Goal: Communication & Community: Share content

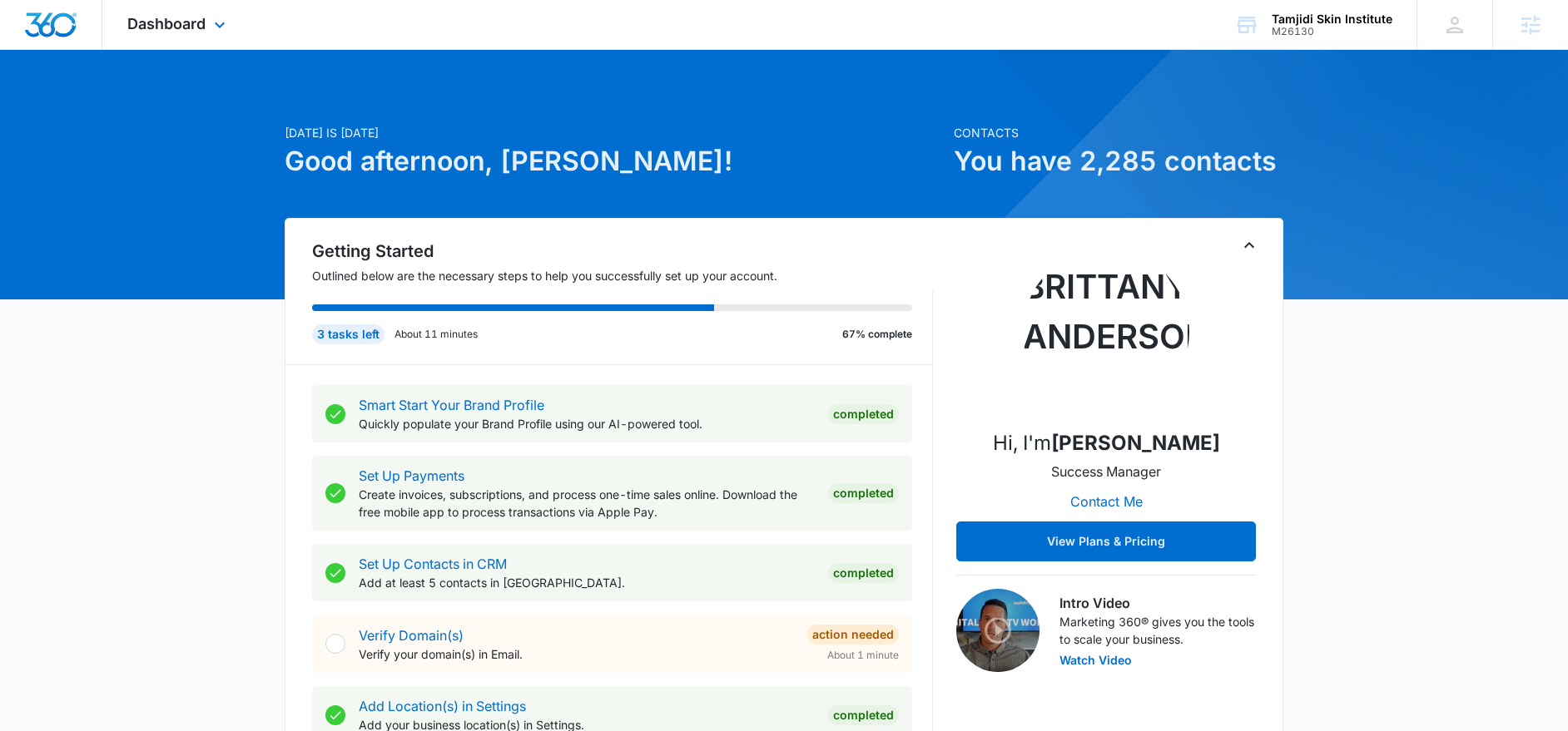
click at [207, 32] on div "Dashboard Apps Reputation Websites Forms CRM Email Social Shop Payments POS Con…" at bounding box center [179, 24] width 152 height 49
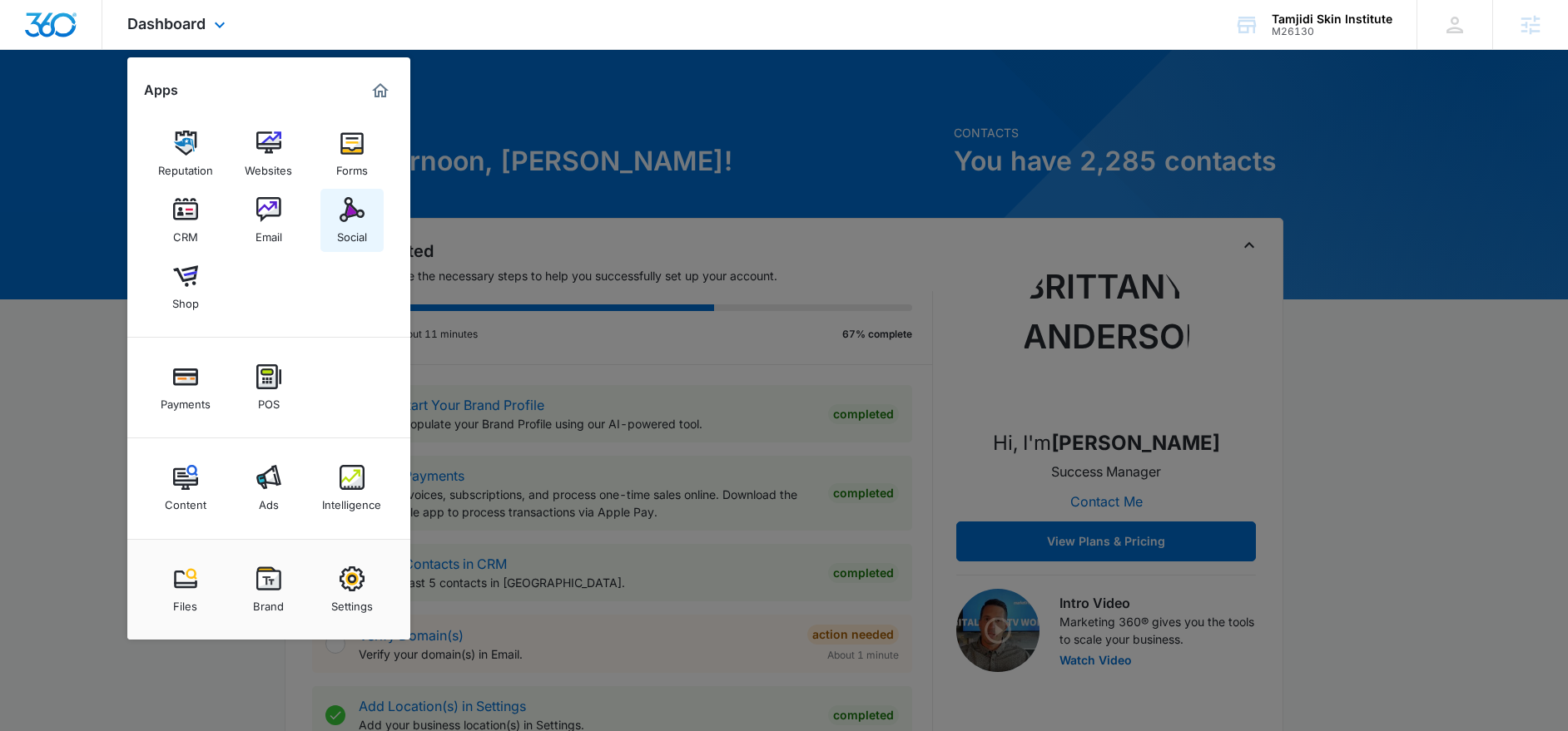
click at [353, 216] on img at bounding box center [353, 210] width 25 height 25
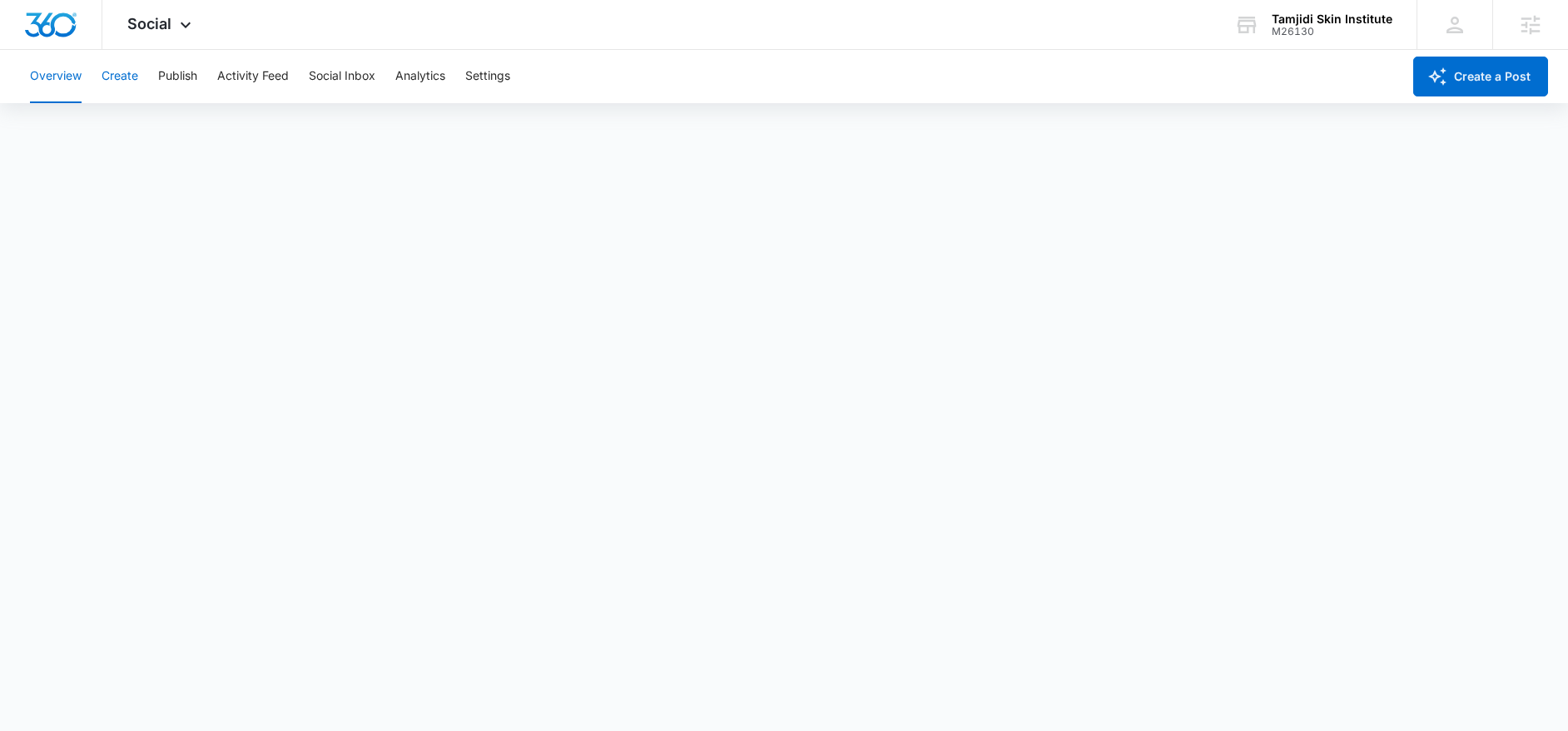
click at [114, 81] on button "Create" at bounding box center [120, 76] width 36 height 53
drag, startPoint x: 186, startPoint y: 83, endPoint x: 191, endPoint y: 91, distance: 9.4
click at [186, 84] on button "Publish" at bounding box center [177, 76] width 39 height 53
click at [140, 133] on button "Schedules" at bounding box center [127, 127] width 56 height 46
click at [58, 125] on button "Calendar" at bounding box center [54, 127] width 49 height 46
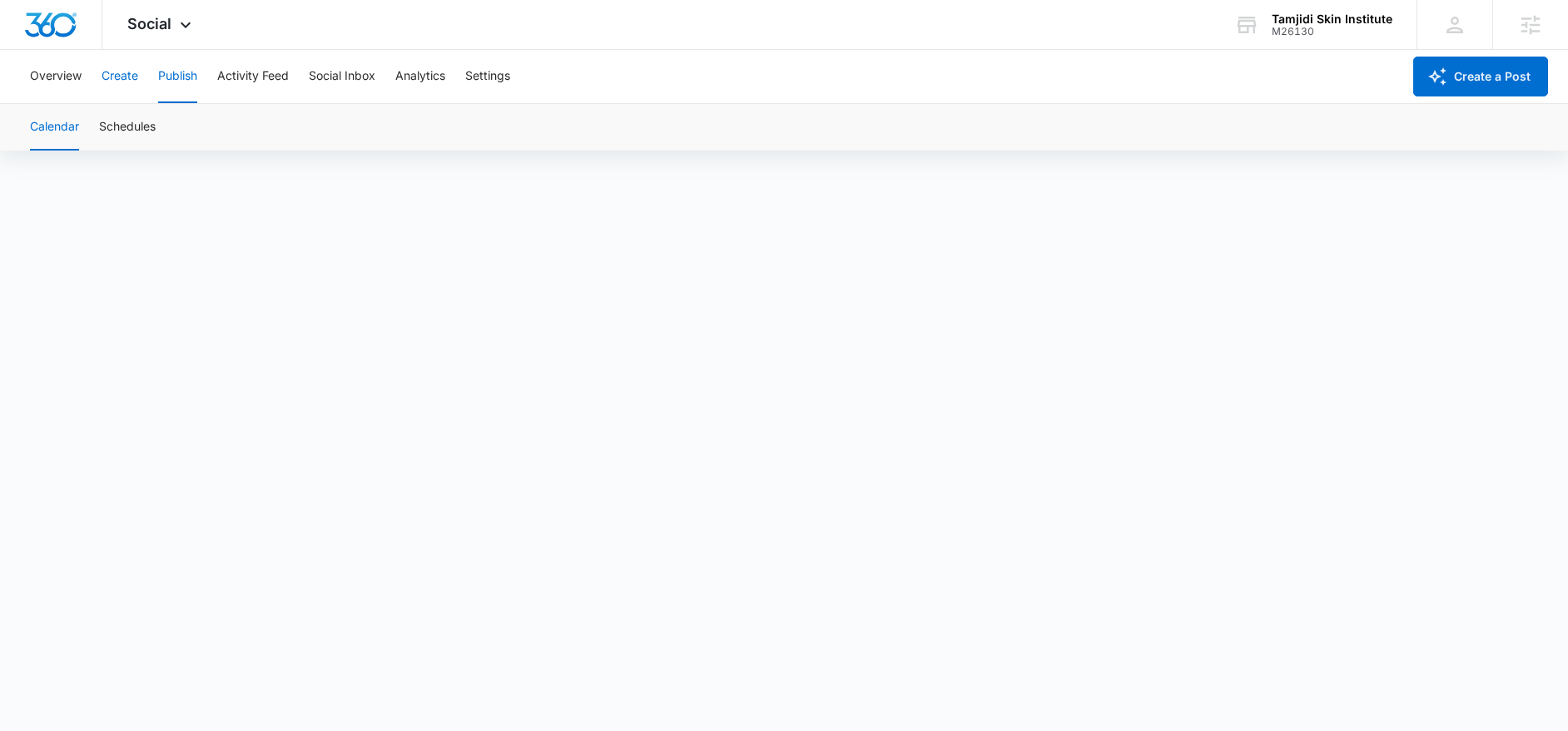
click at [126, 82] on button "Create" at bounding box center [120, 76] width 36 height 53
